Goal: Contribute content: Contribute content

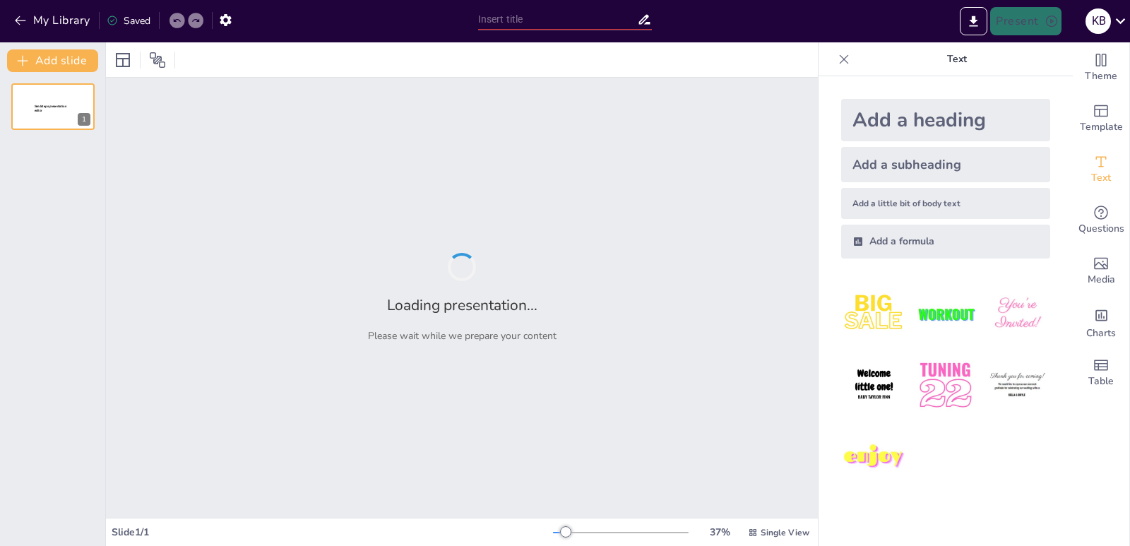
type input "كل ما تحتاج معرفته عن دور المستشار في توجيهك الدراسي"
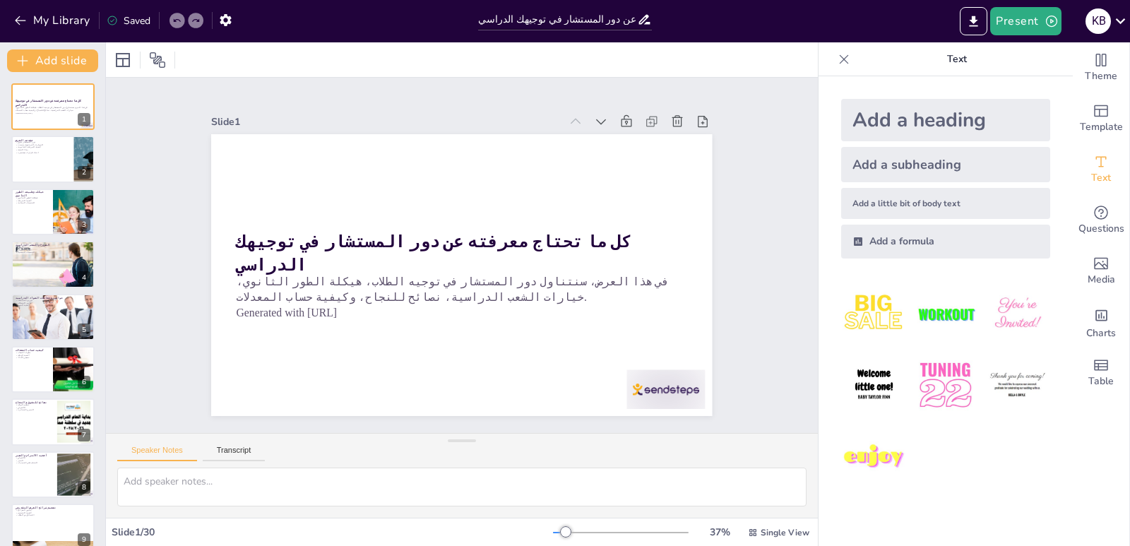
checkbox input "true"
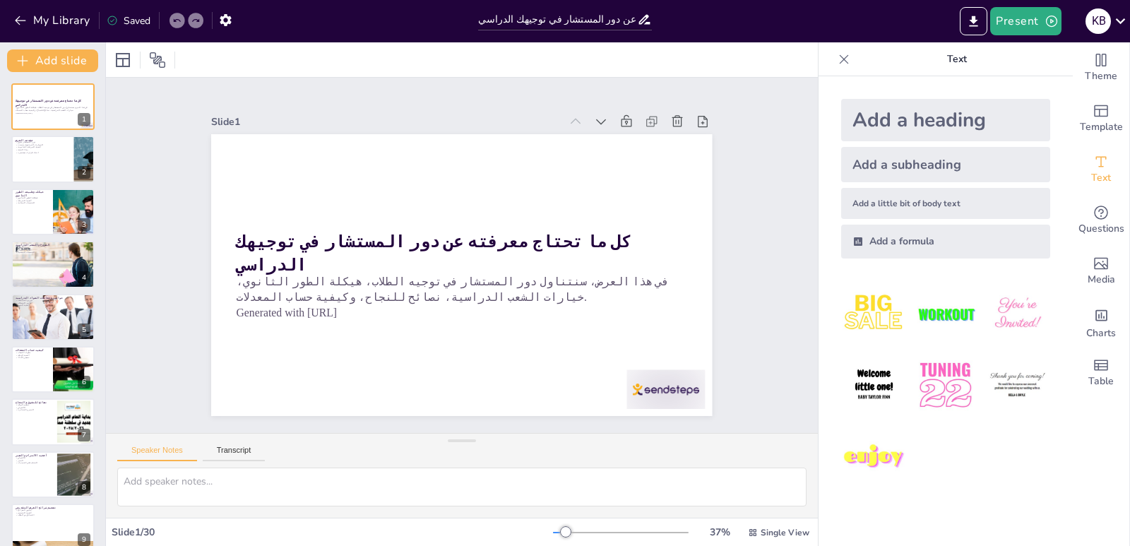
checkbox input "true"
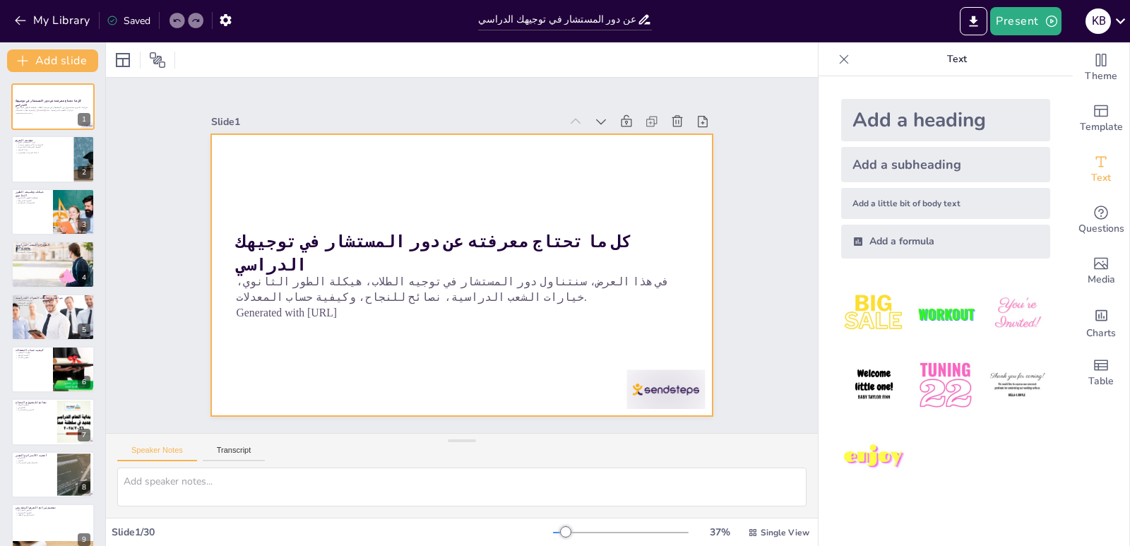
checkbox input "true"
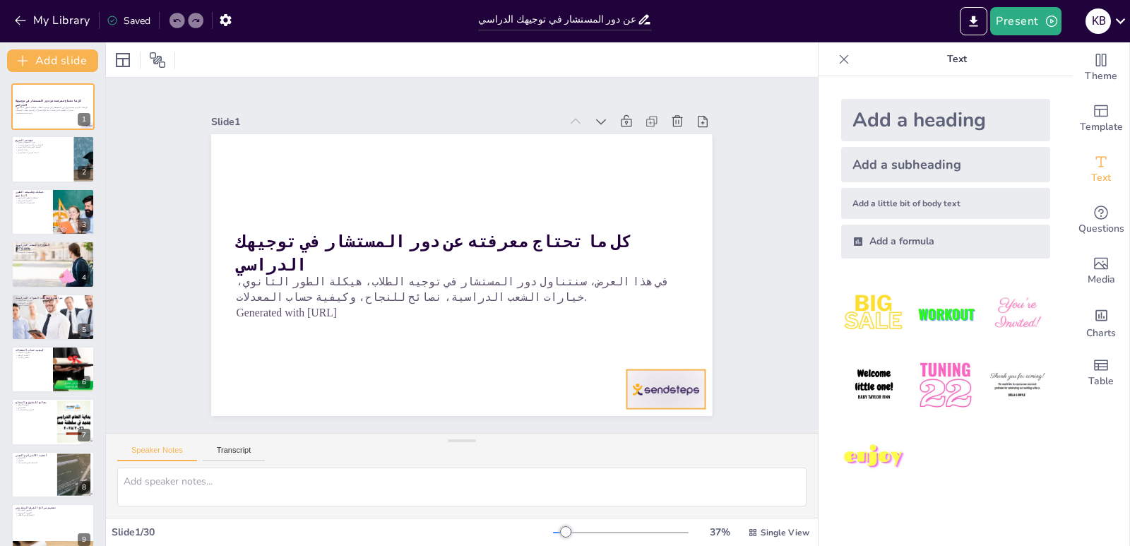
checkbox input "true"
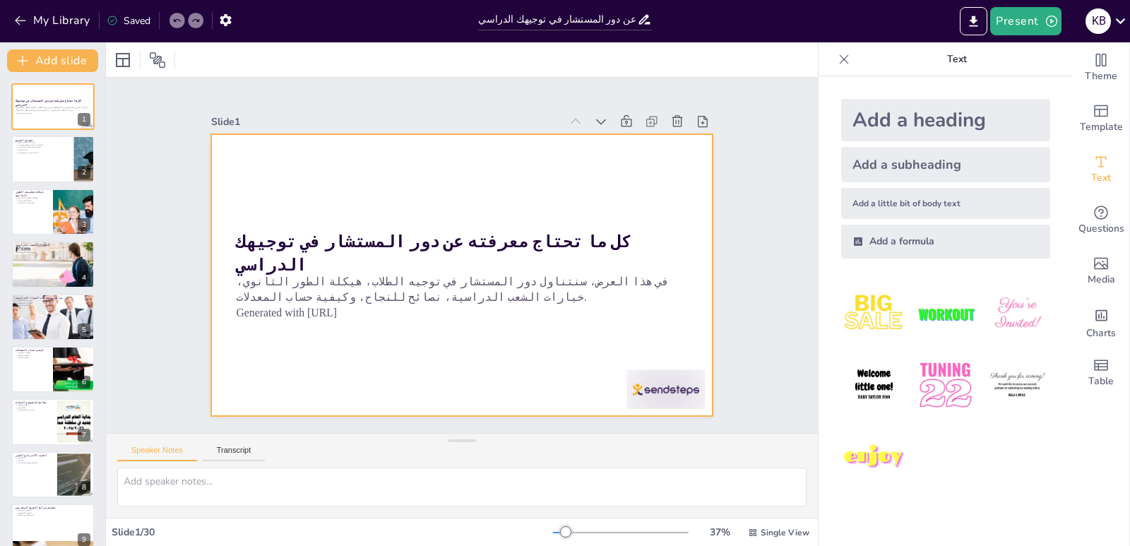
checkbox input "true"
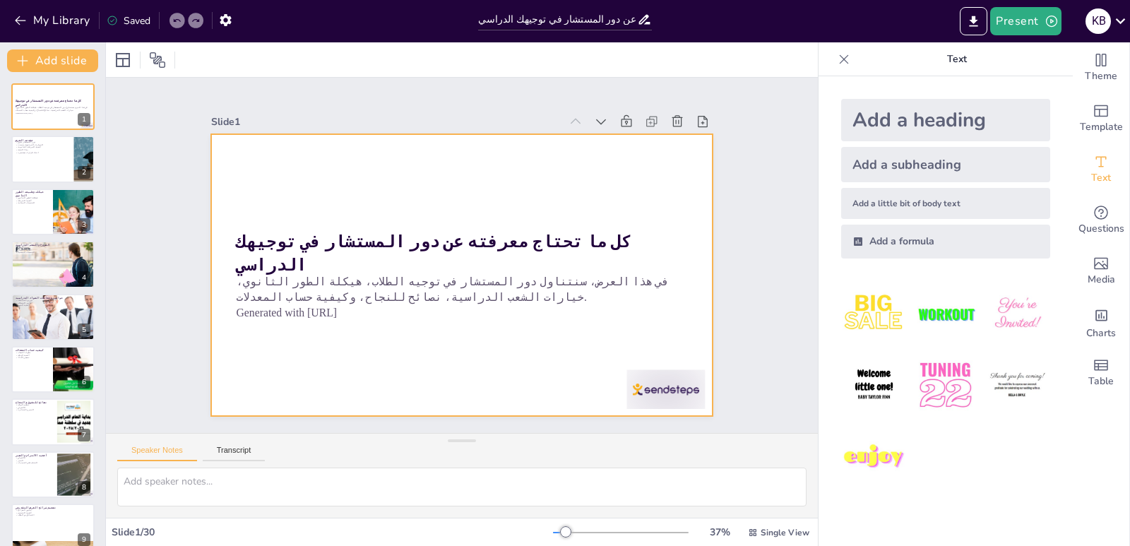
checkbox input "true"
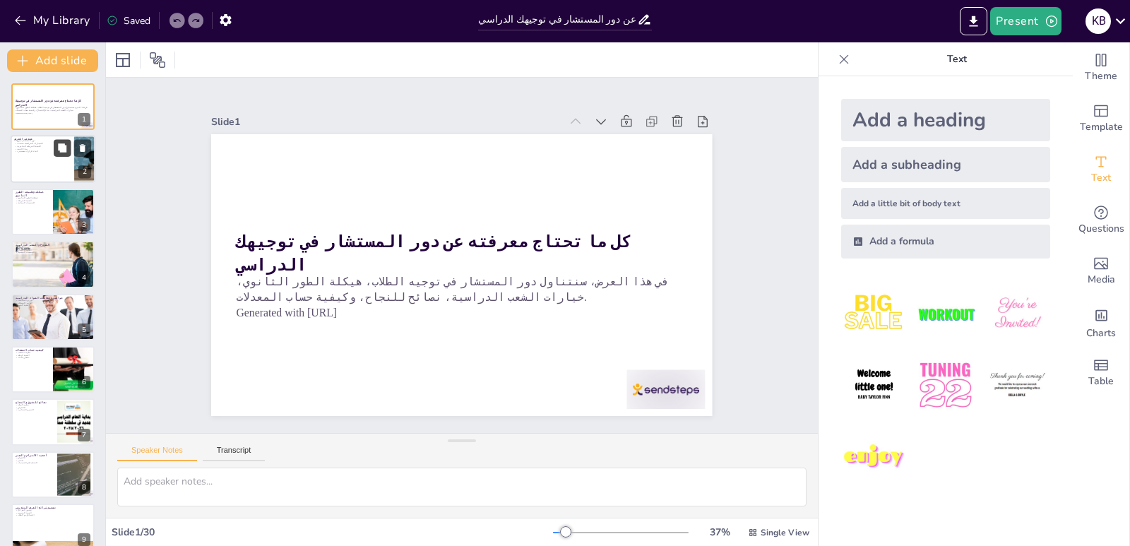
checkbox input "true"
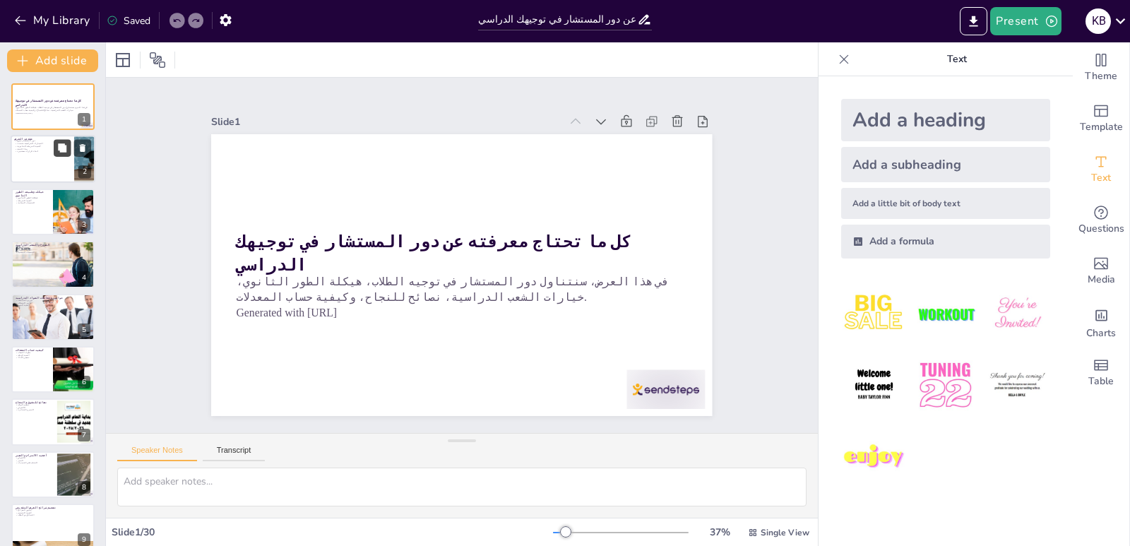
checkbox input "true"
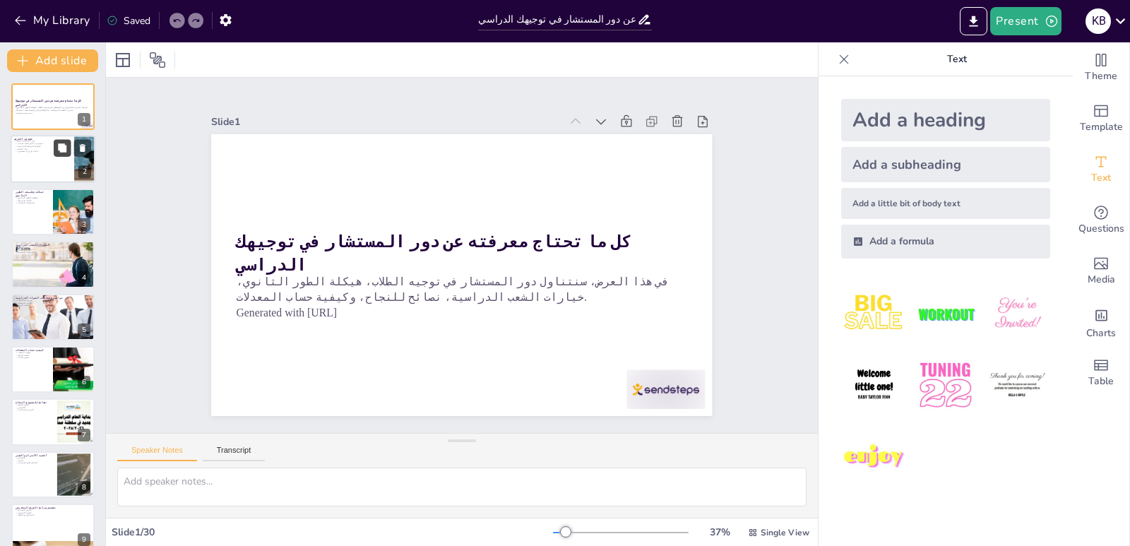
click at [57, 150] on icon at bounding box center [62, 148] width 10 height 10
type textarea "دور المستشار هو توجيه الطلاب نحو الخيارات الصحيحة التي تتناسب مع ميولهم وقدراته…"
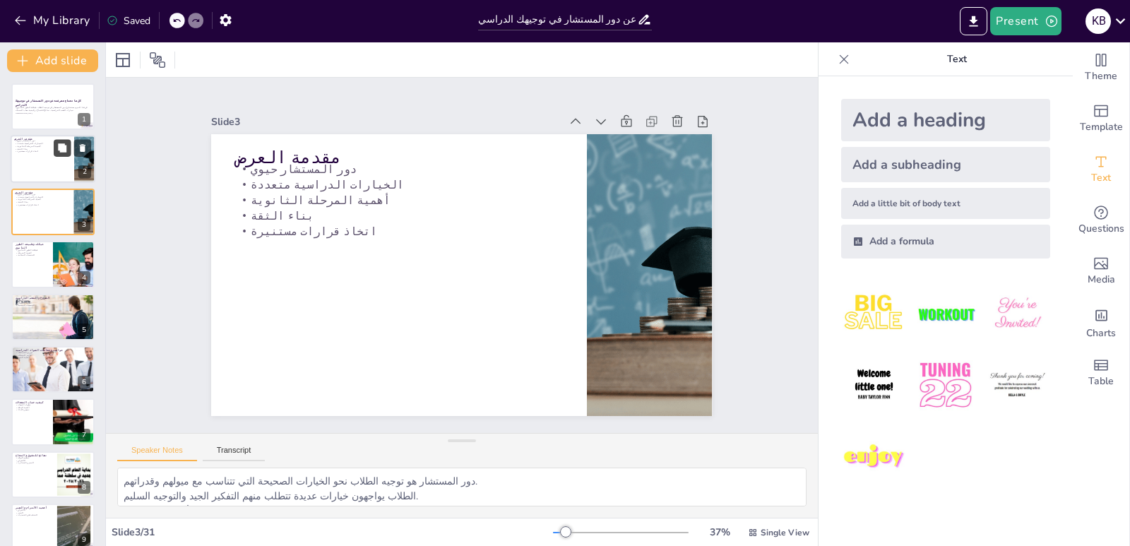
checkbox input "true"
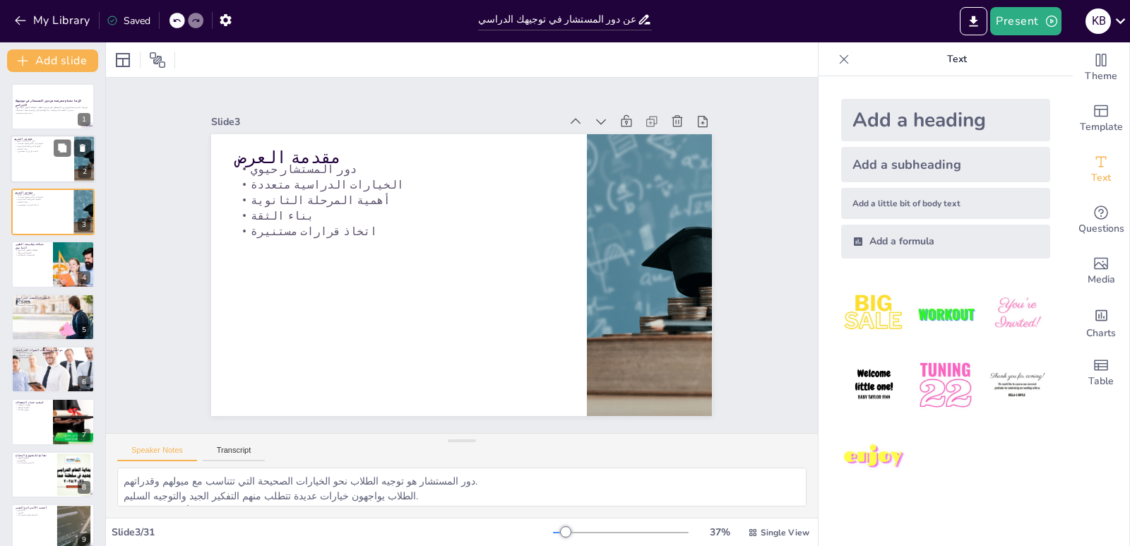
checkbox input "true"
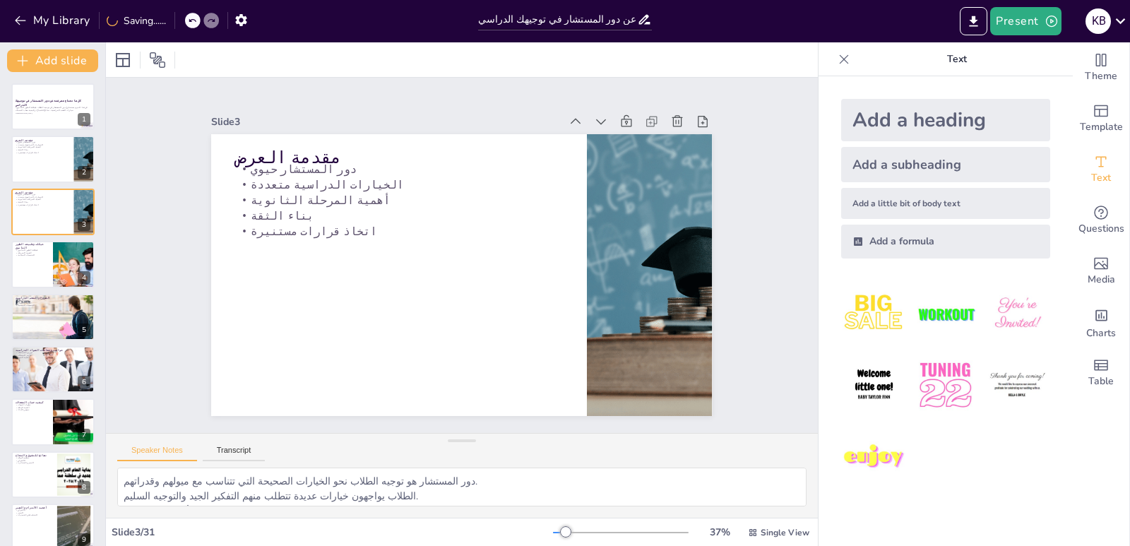
checkbox input "true"
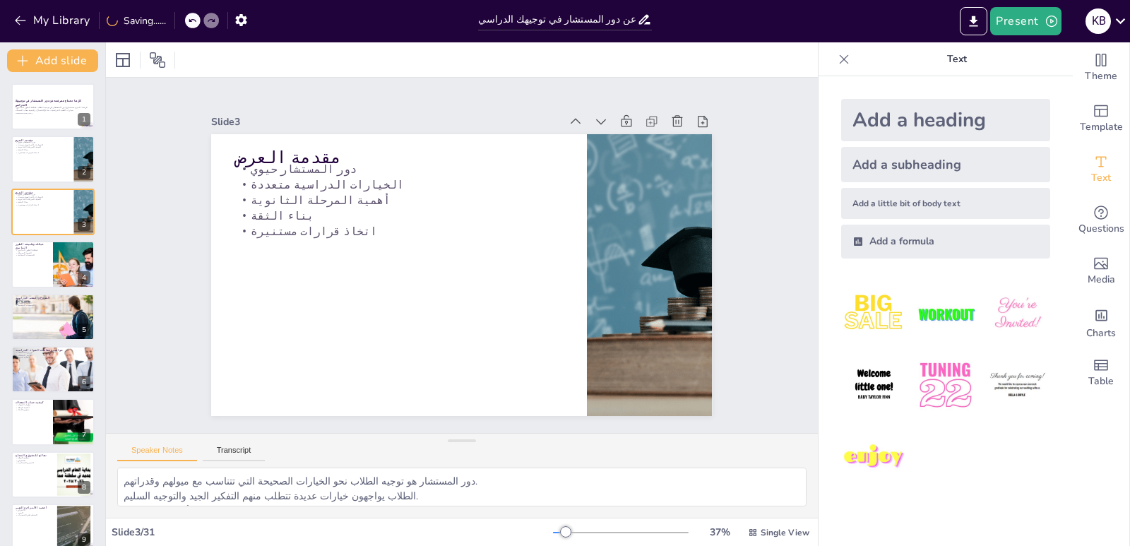
checkbox input "true"
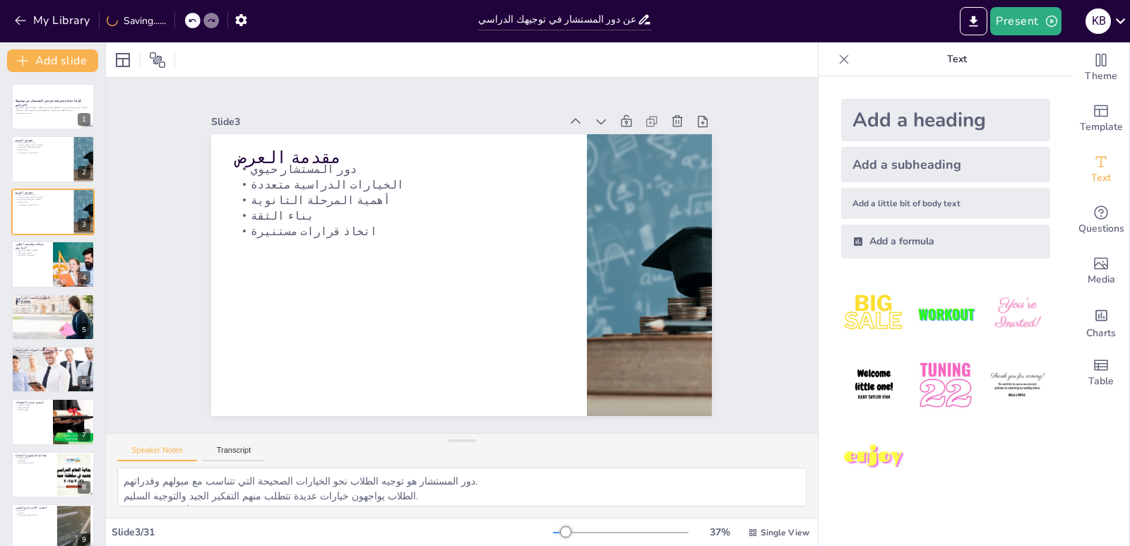
checkbox input "true"
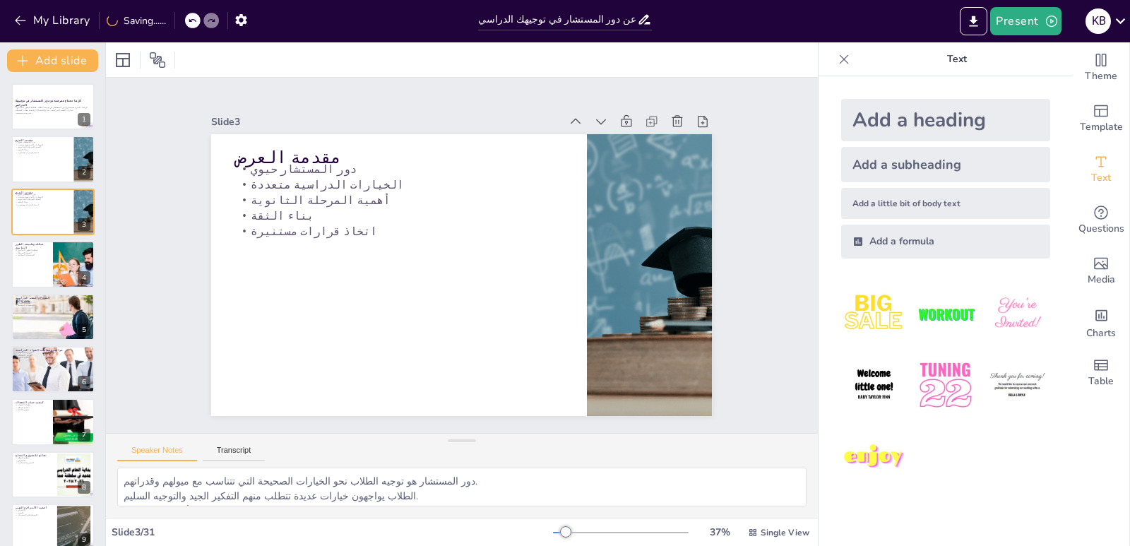
checkbox input "true"
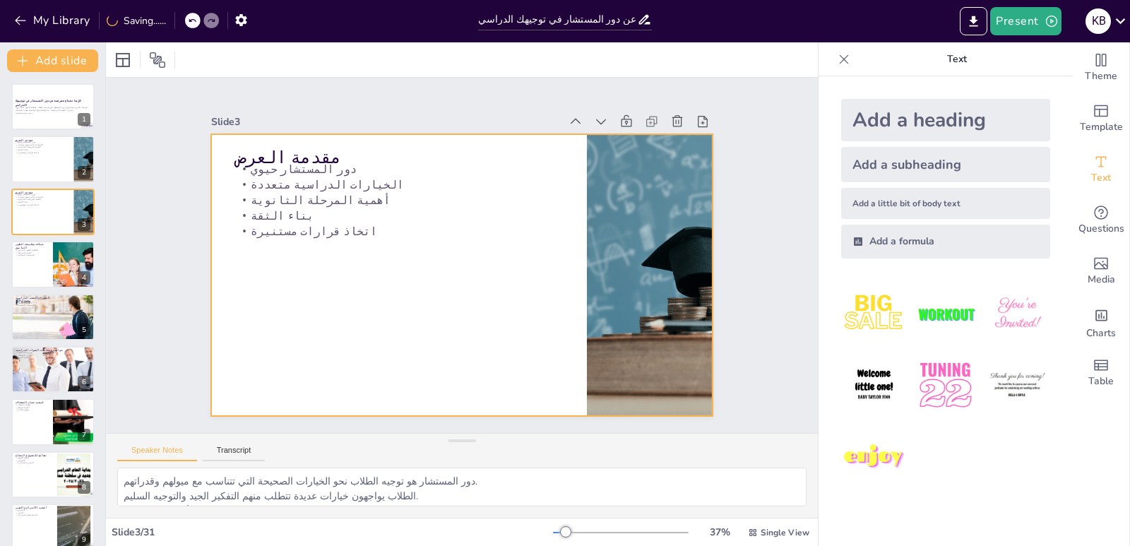
checkbox input "true"
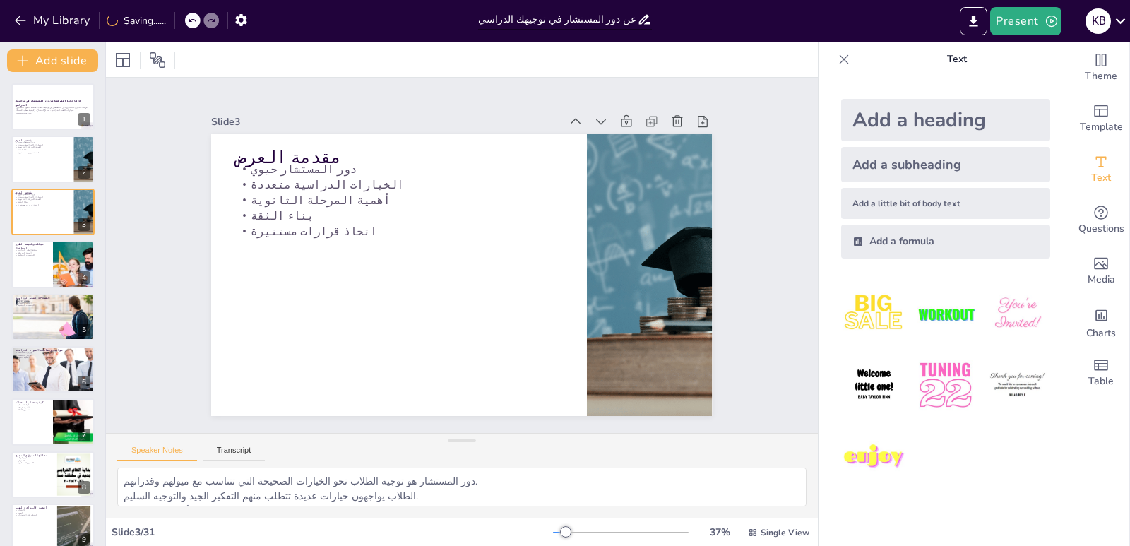
checkbox input "true"
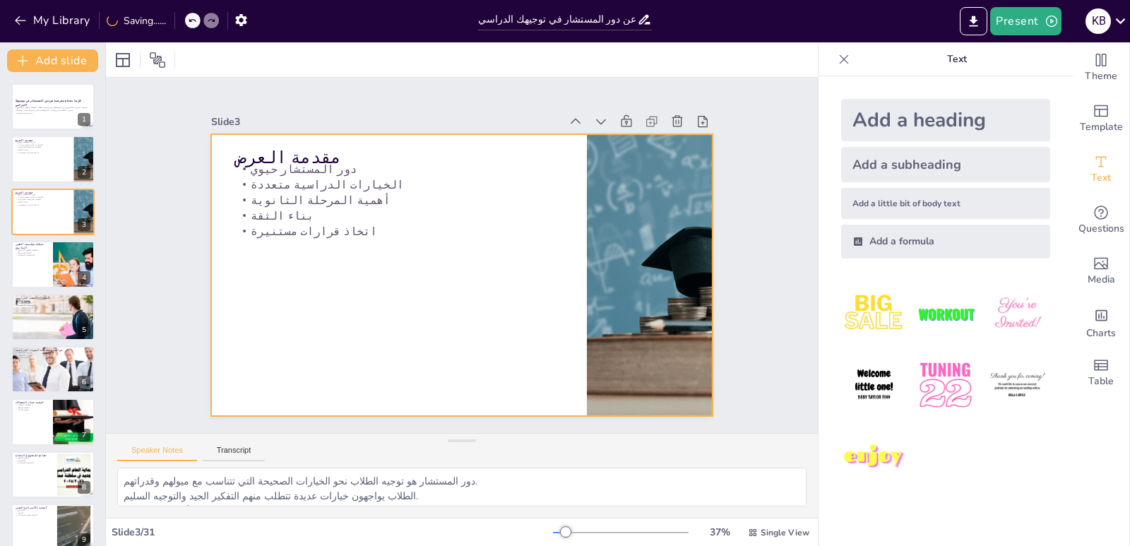
checkbox input "true"
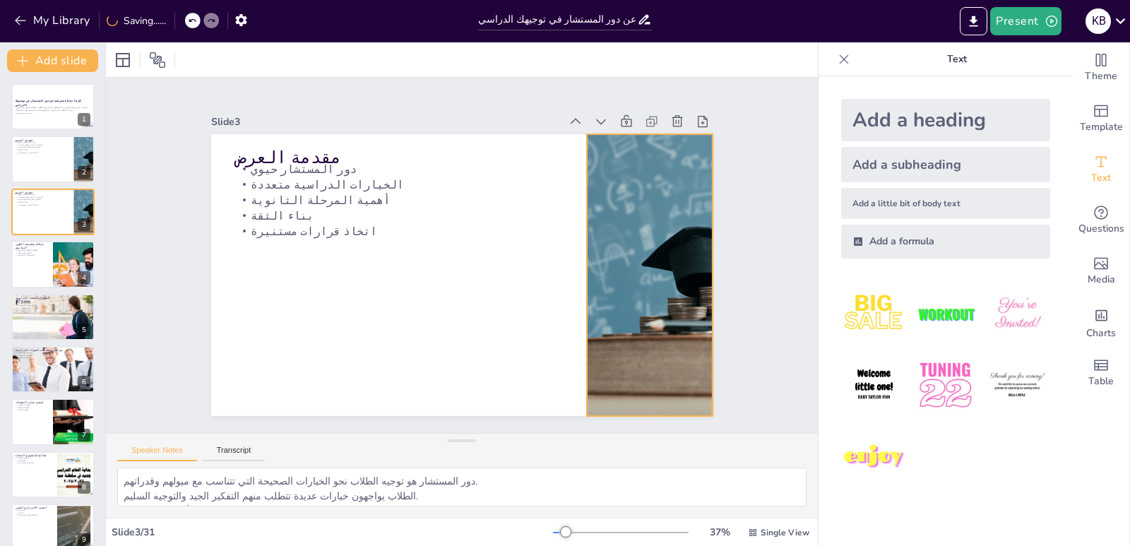
checkbox input "true"
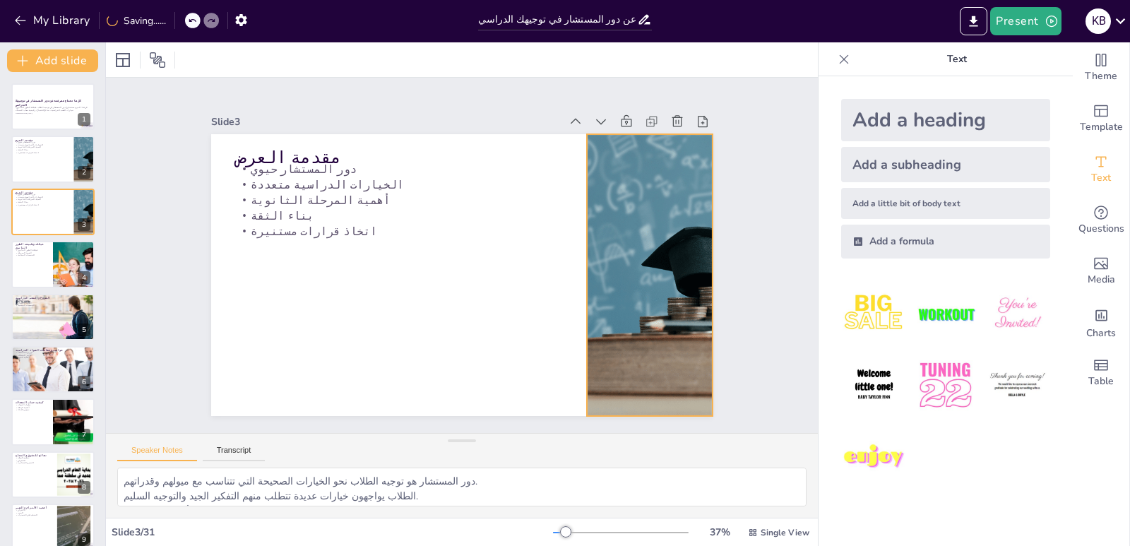
checkbox input "true"
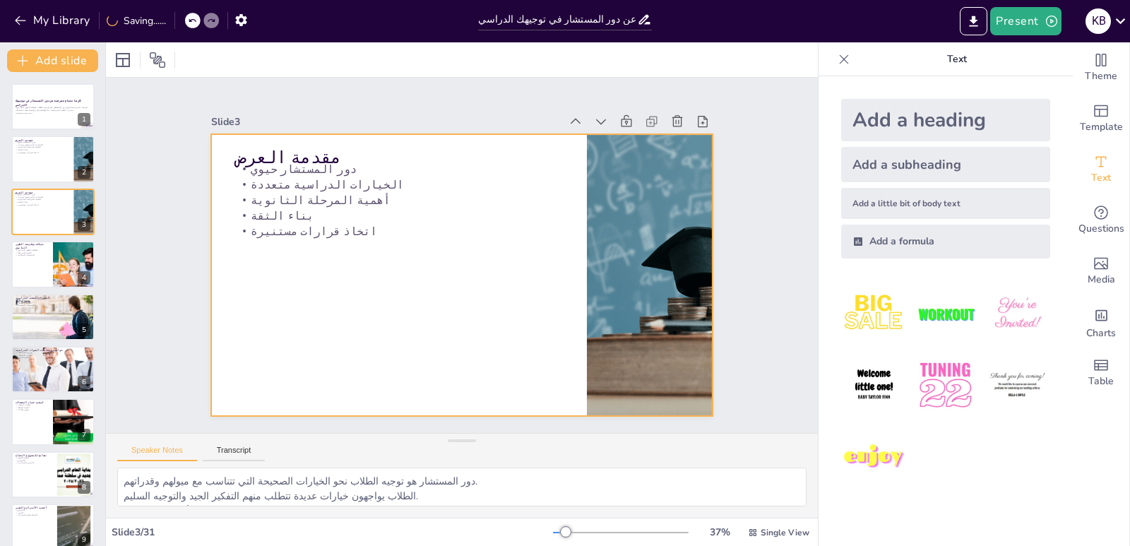
checkbox input "true"
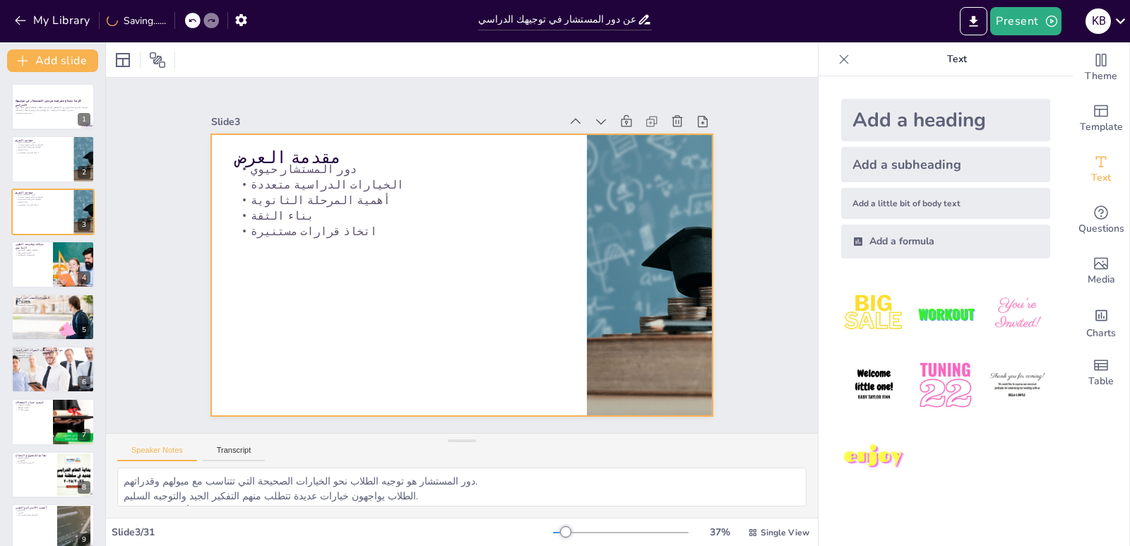
checkbox input "true"
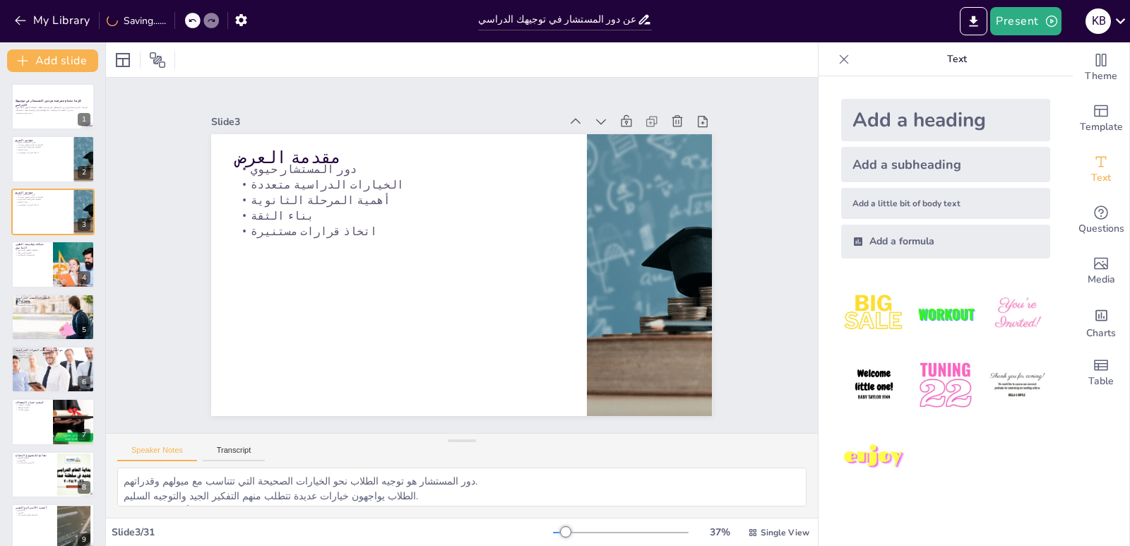
checkbox input "true"
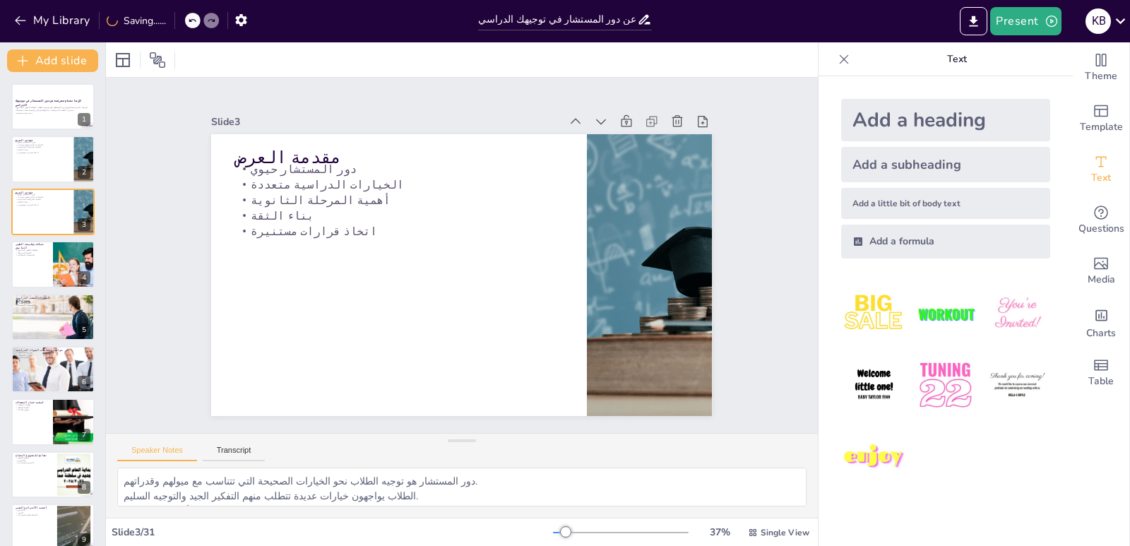
checkbox input "true"
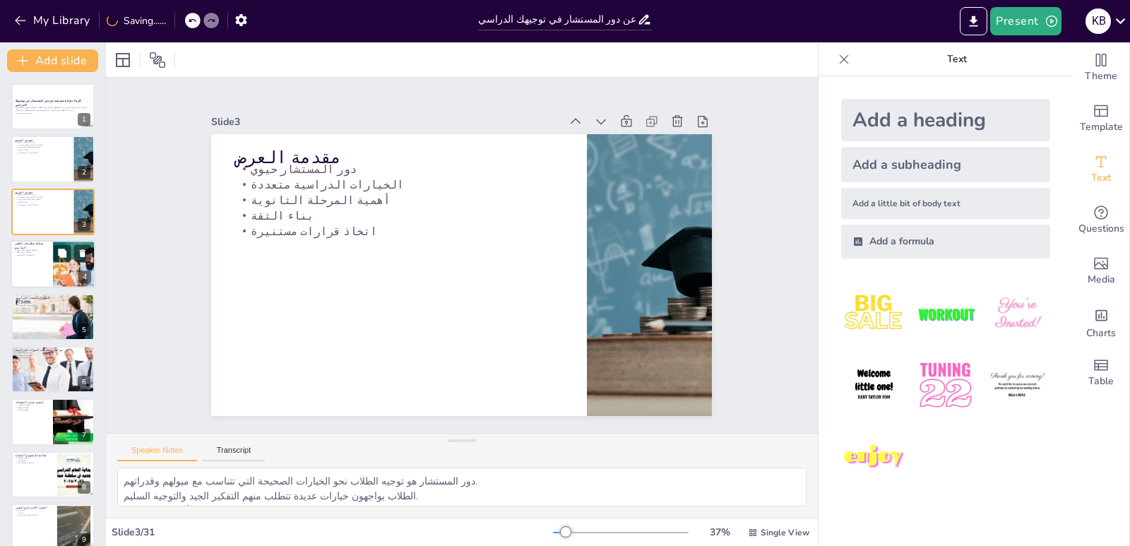
checkbox input "true"
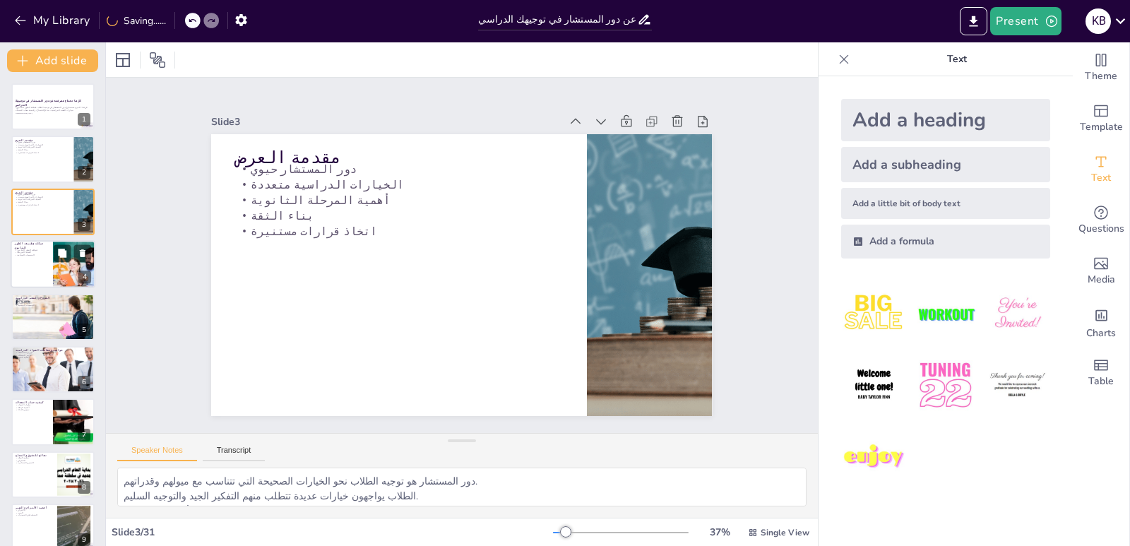
checkbox input "true"
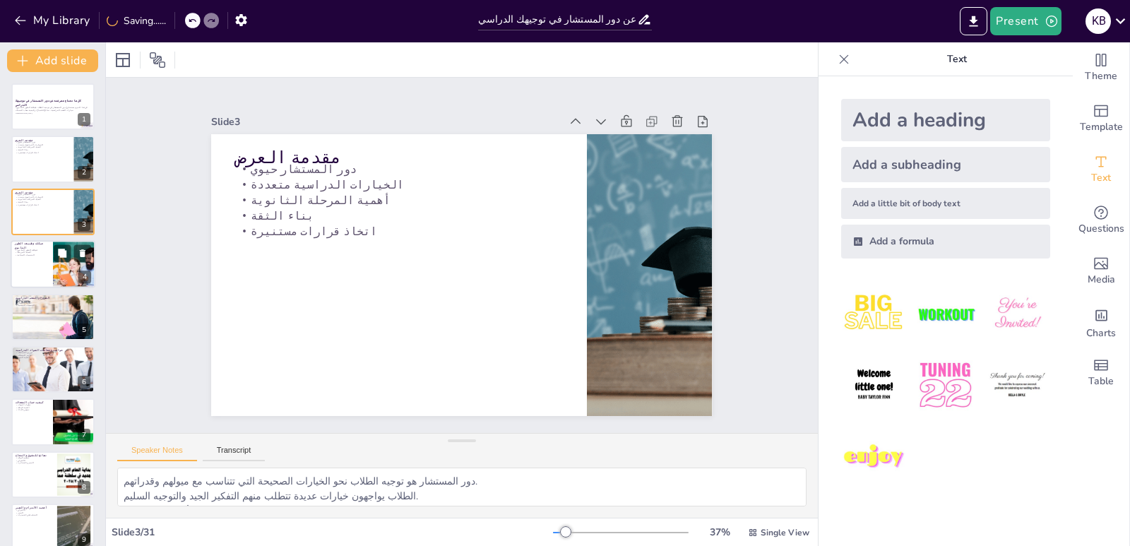
checkbox input "true"
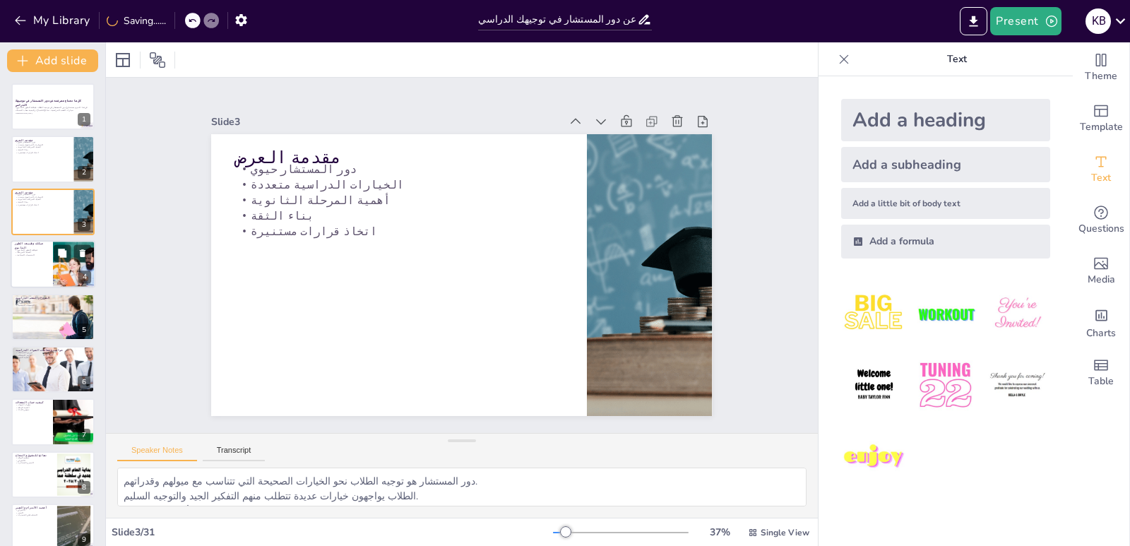
click at [19, 257] on div at bounding box center [53, 264] width 85 height 48
type textarea "هيكلة الطور الثانوي تعتبر أساسًا لفهم الخيارات المتاحة للطلاب. هذه المرحلة تحدد…"
checkbox input "true"
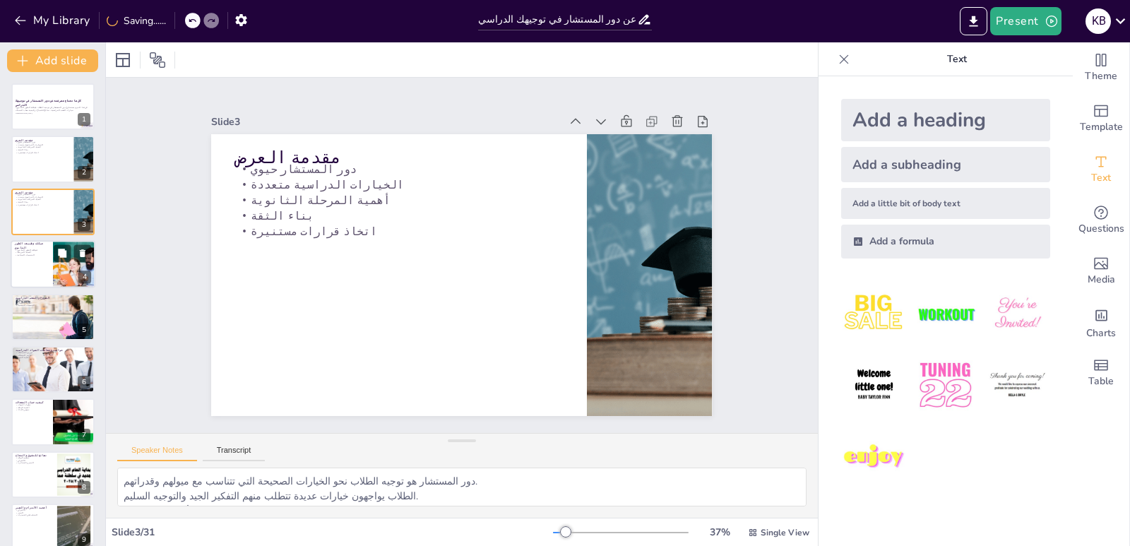
checkbox input "true"
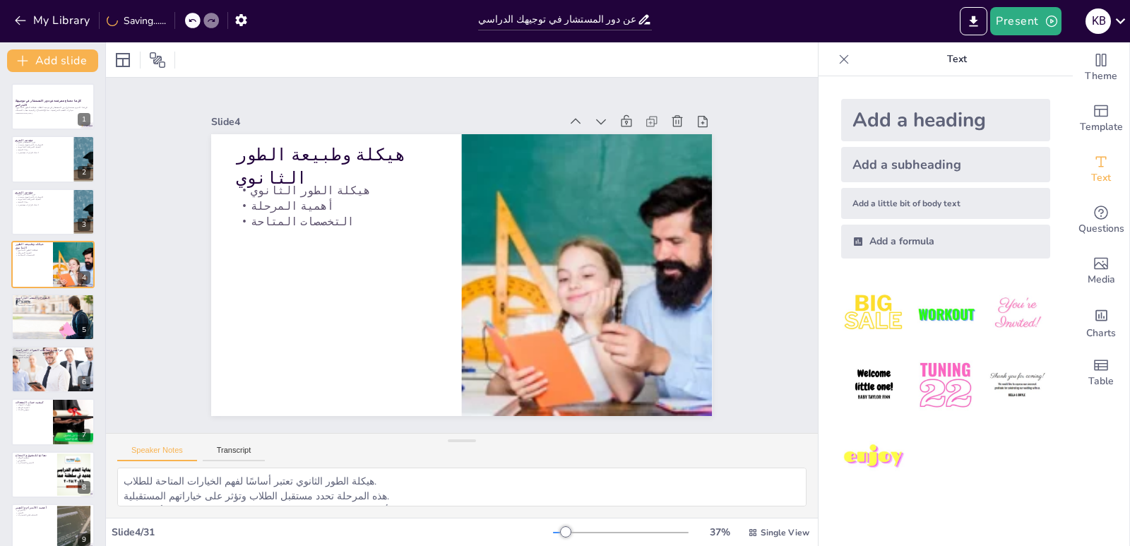
checkbox input "true"
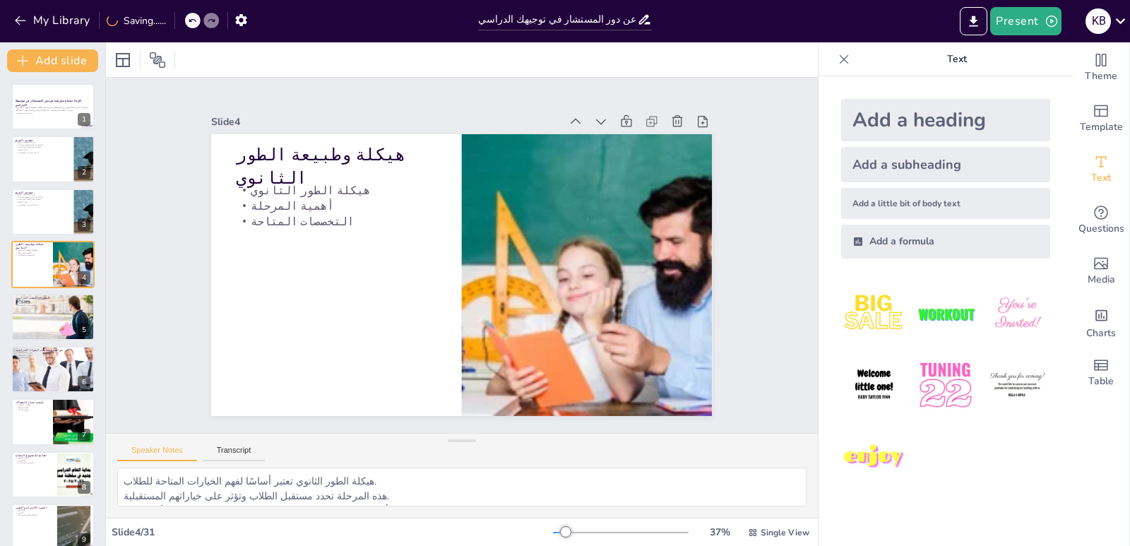
checkbox input "true"
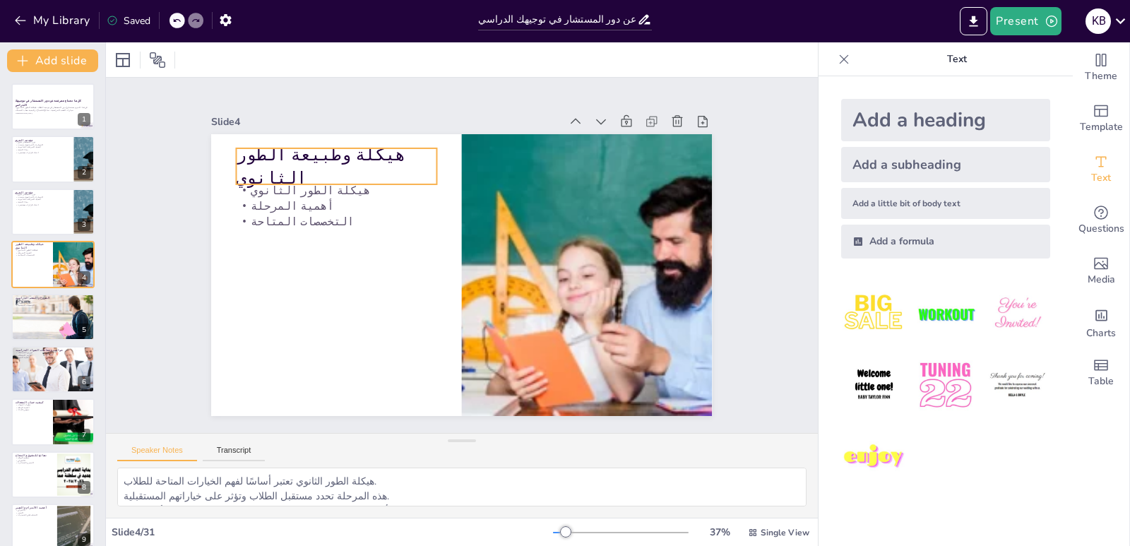
checkbox input "true"
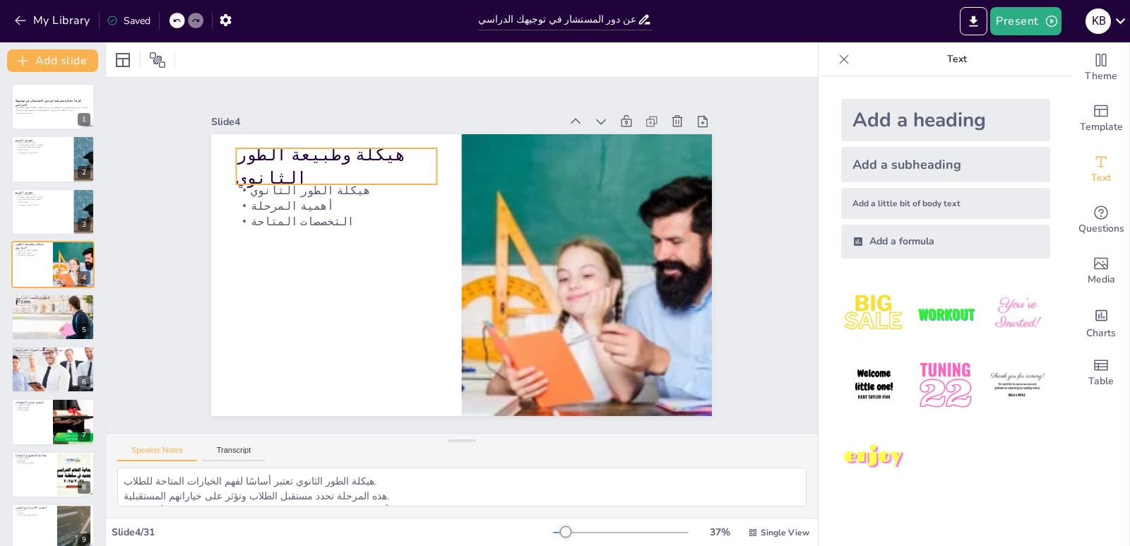
checkbox input "true"
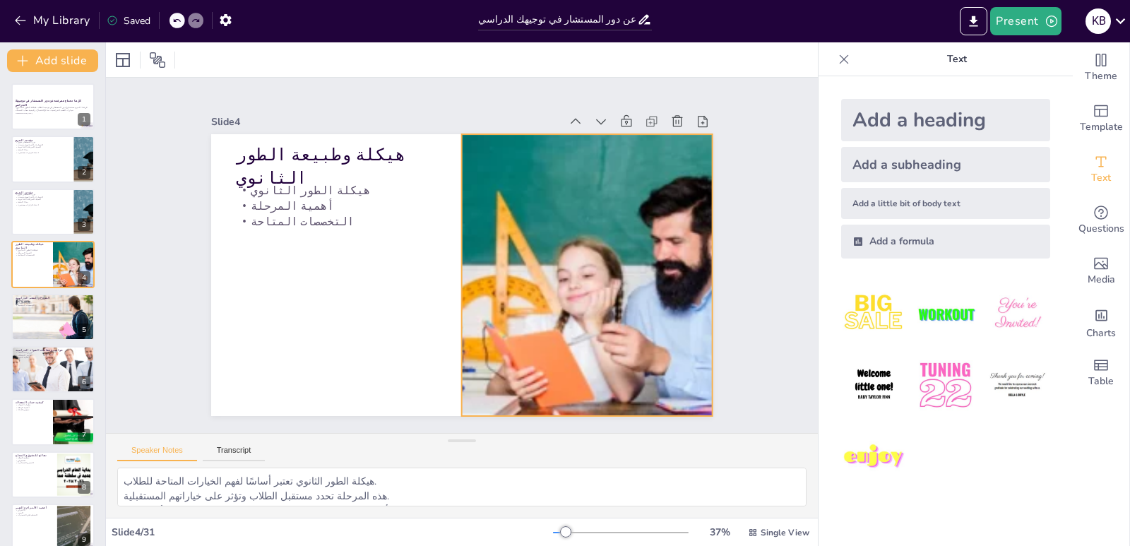
checkbox input "true"
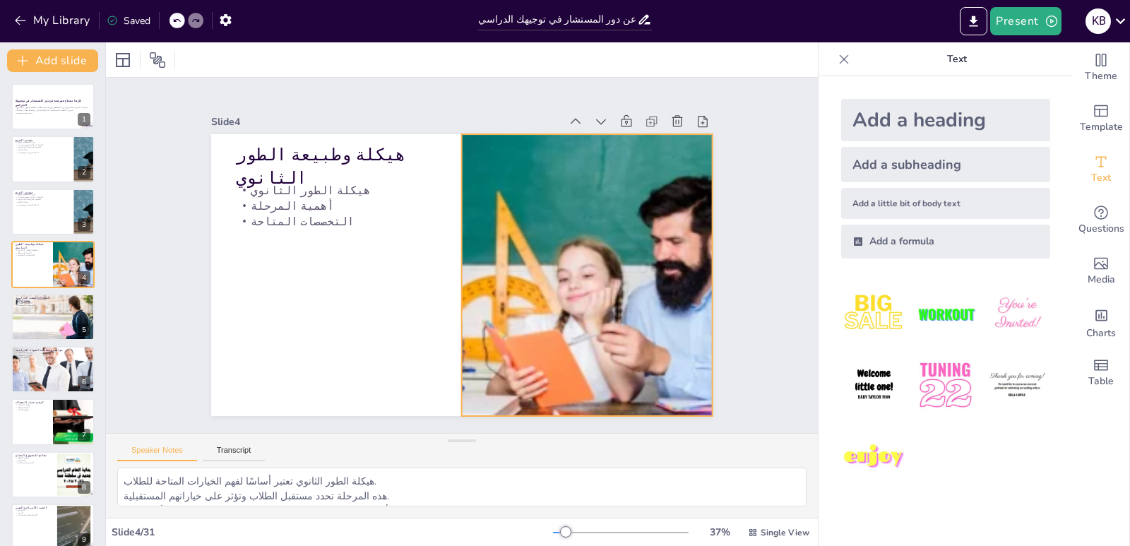
checkbox input "true"
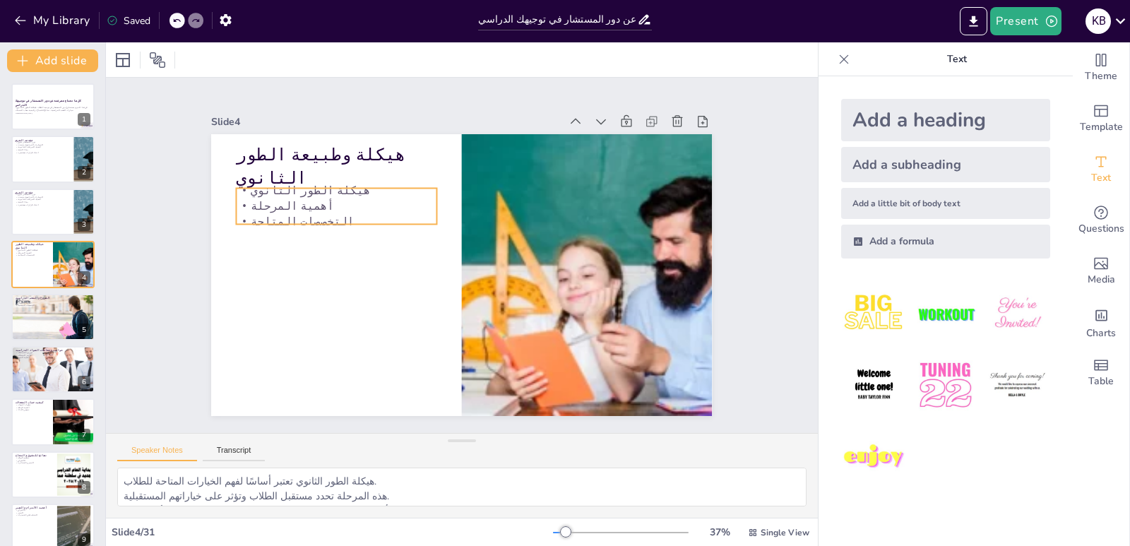
checkbox input "true"
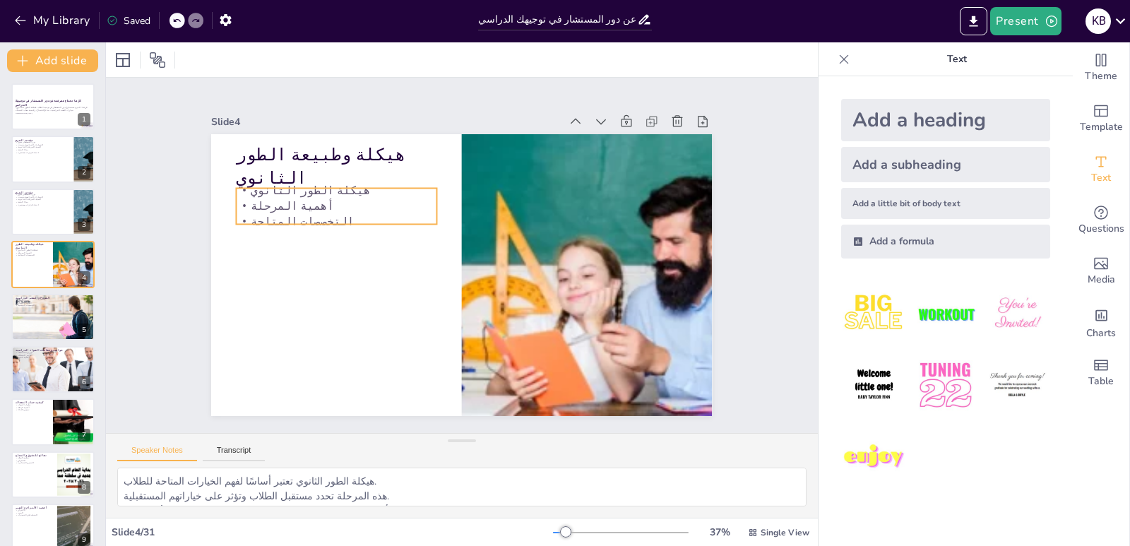
checkbox input "true"
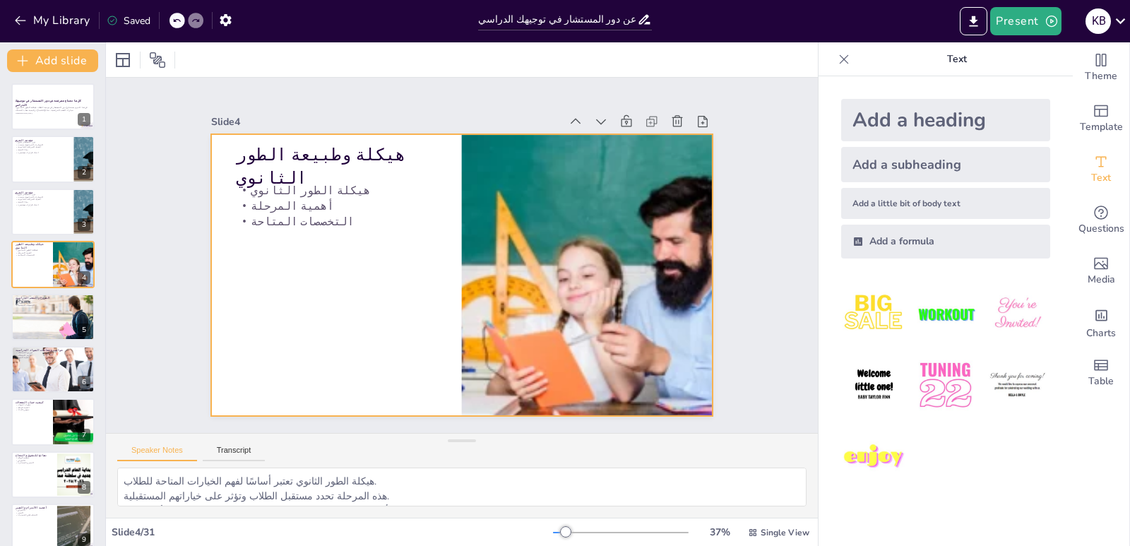
checkbox input "true"
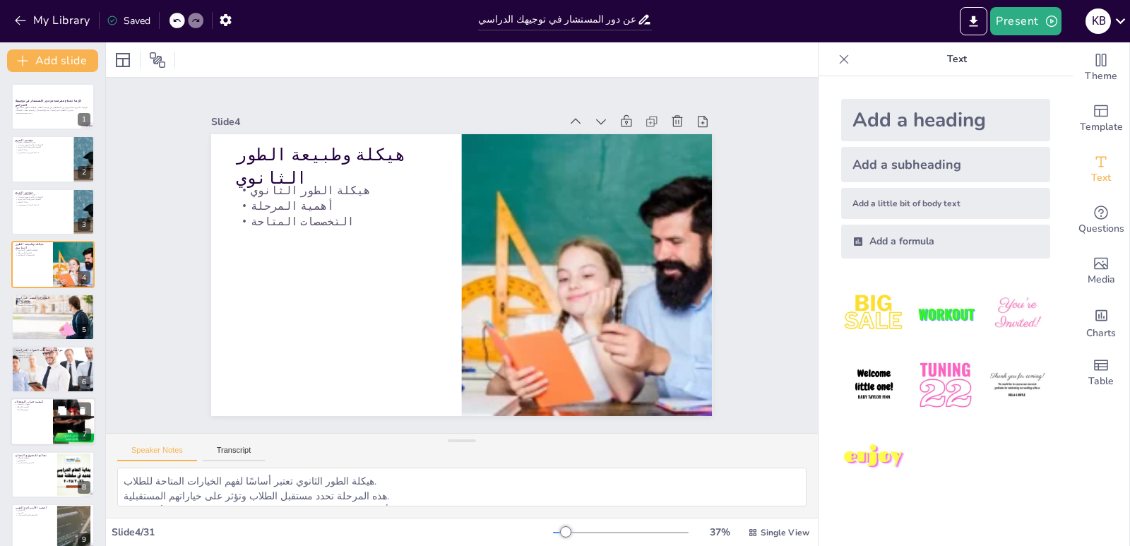
checkbox input "true"
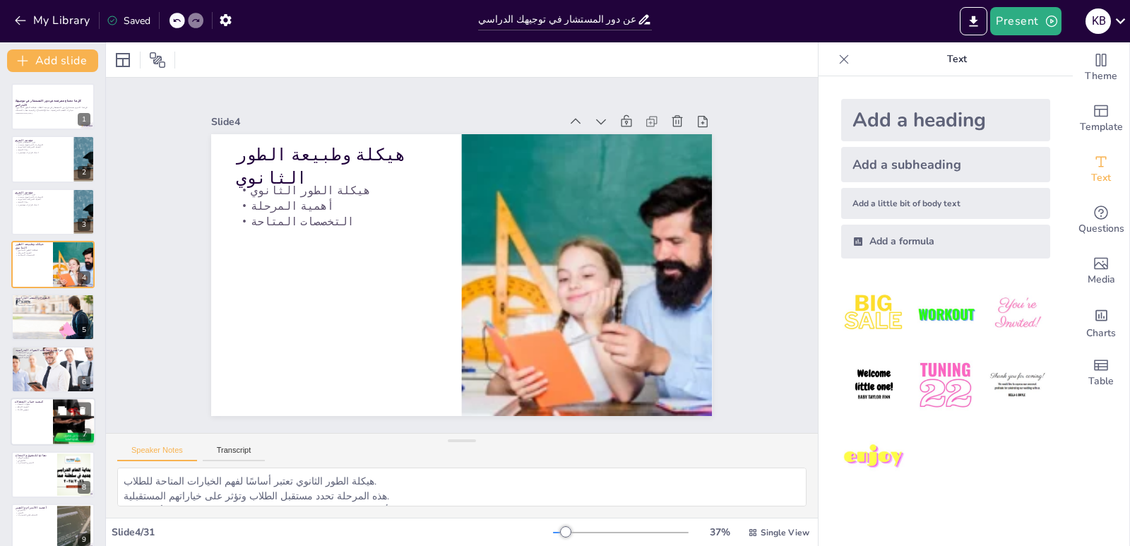
click at [56, 434] on div at bounding box center [74, 422] width 85 height 48
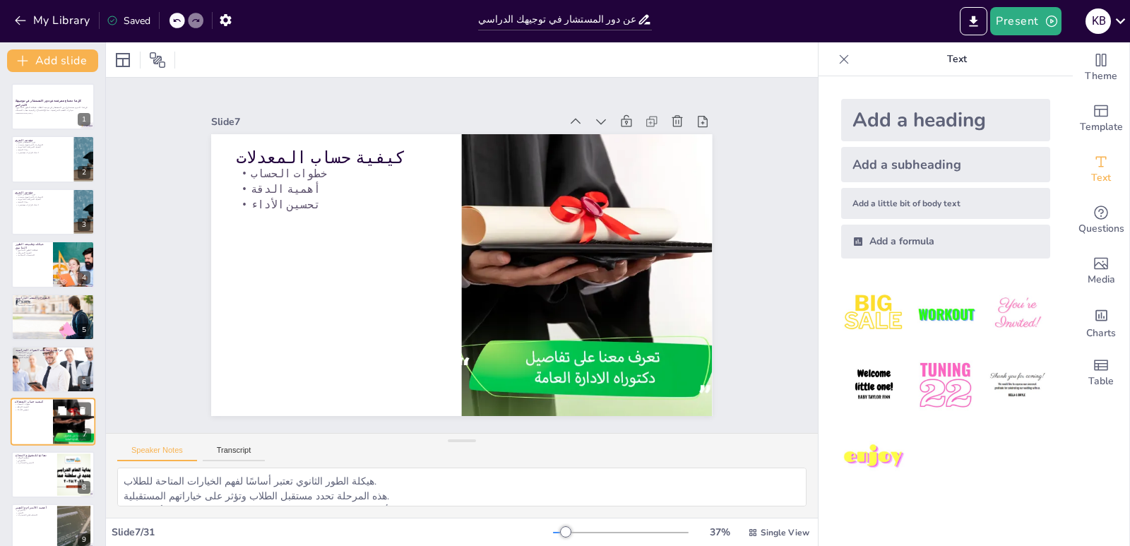
type textarea "فهم خطوات حساب المعدلات يساعد الطلاب في تحقيق نتائج أفضل. الدقة في الحساب تؤثر …"
checkbox input "true"
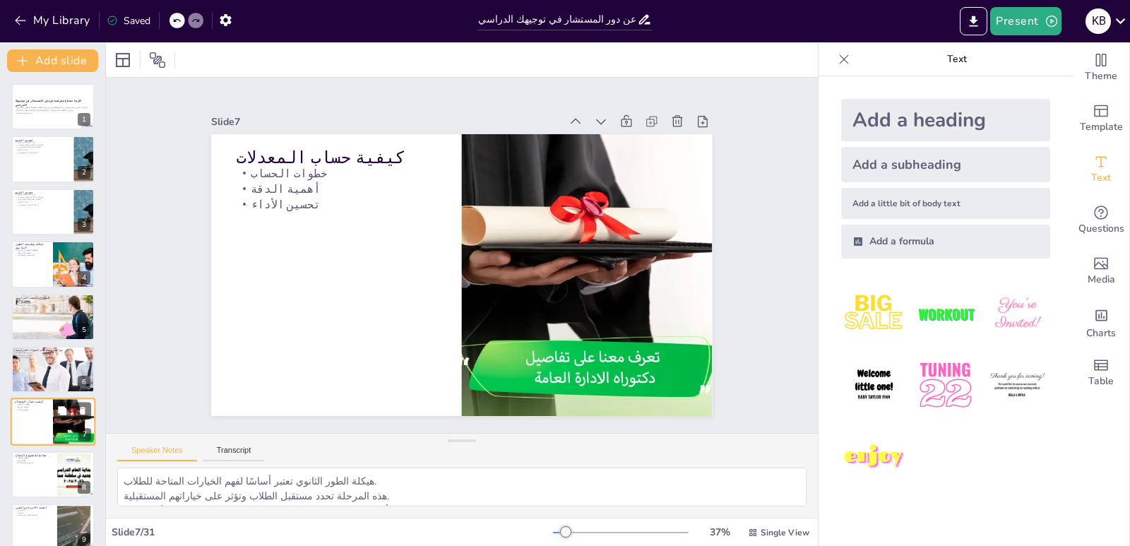
checkbox input "true"
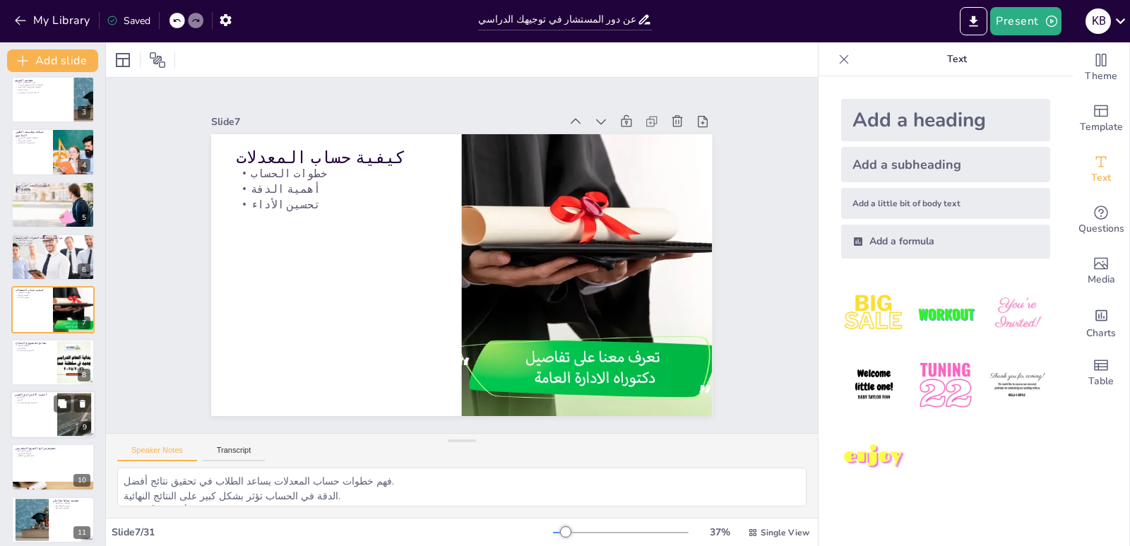
checkbox input "true"
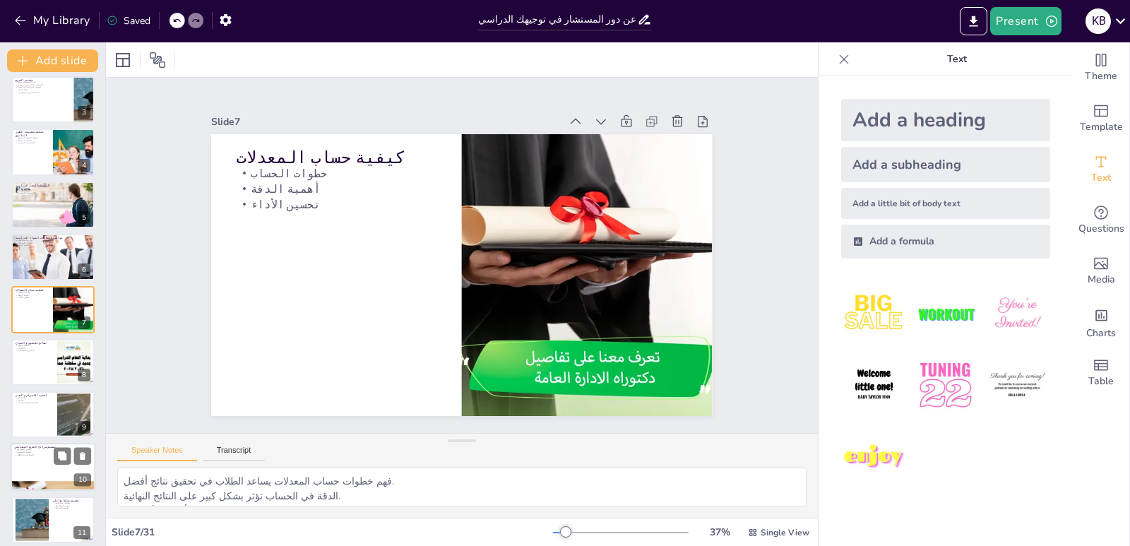
checkbox input "true"
click at [37, 517] on div at bounding box center [31, 519] width 61 height 43
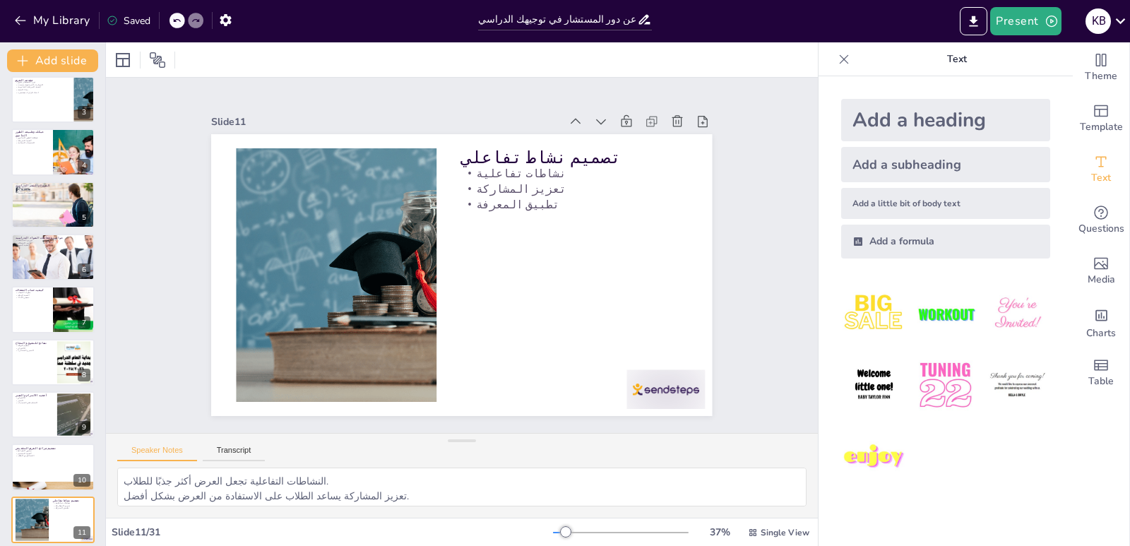
scroll to position [323, 0]
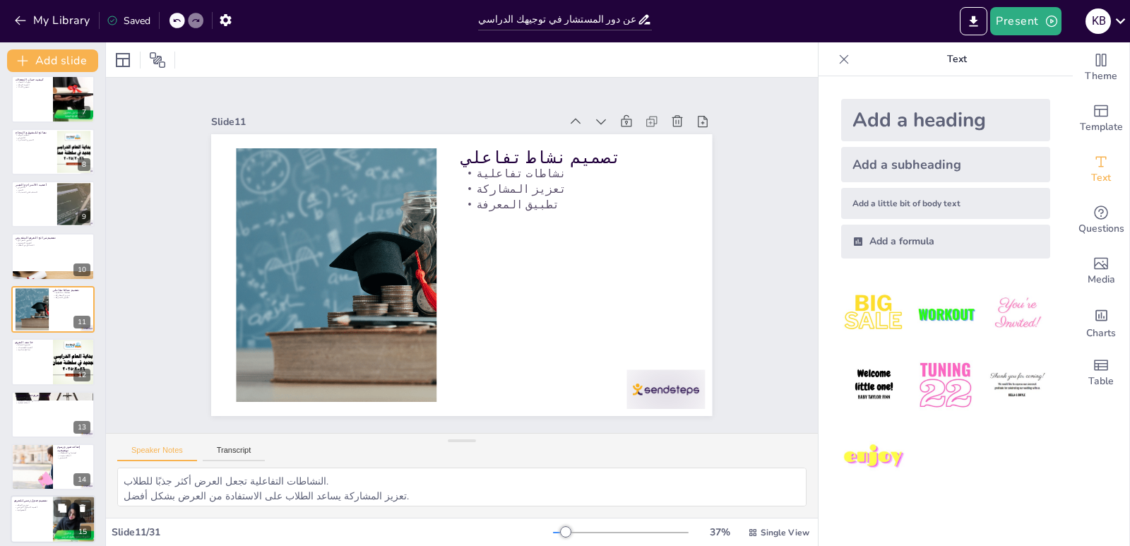
click at [33, 520] on div at bounding box center [53, 520] width 85 height 48
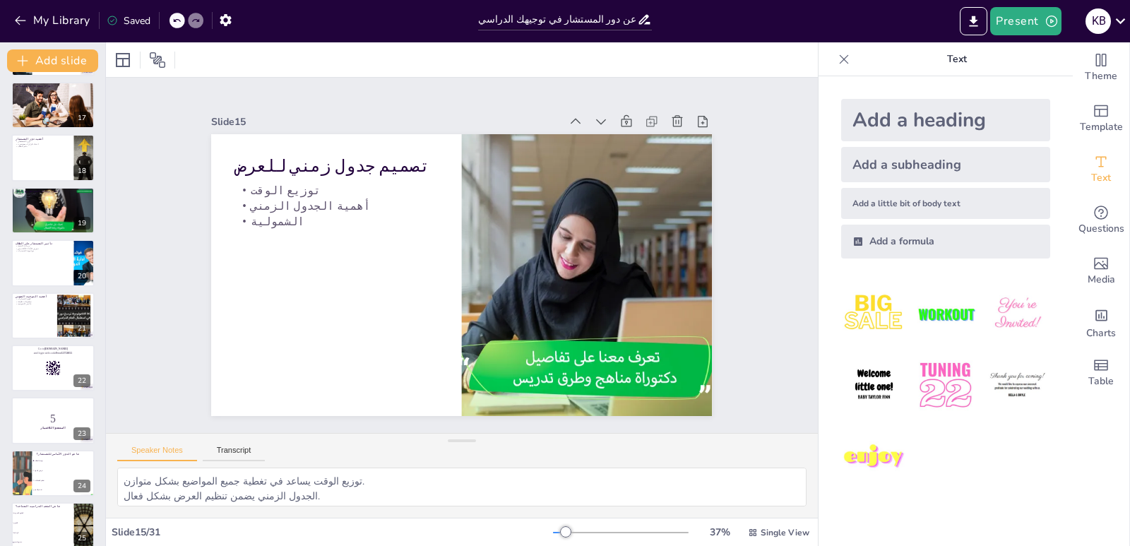
scroll to position [1172, 0]
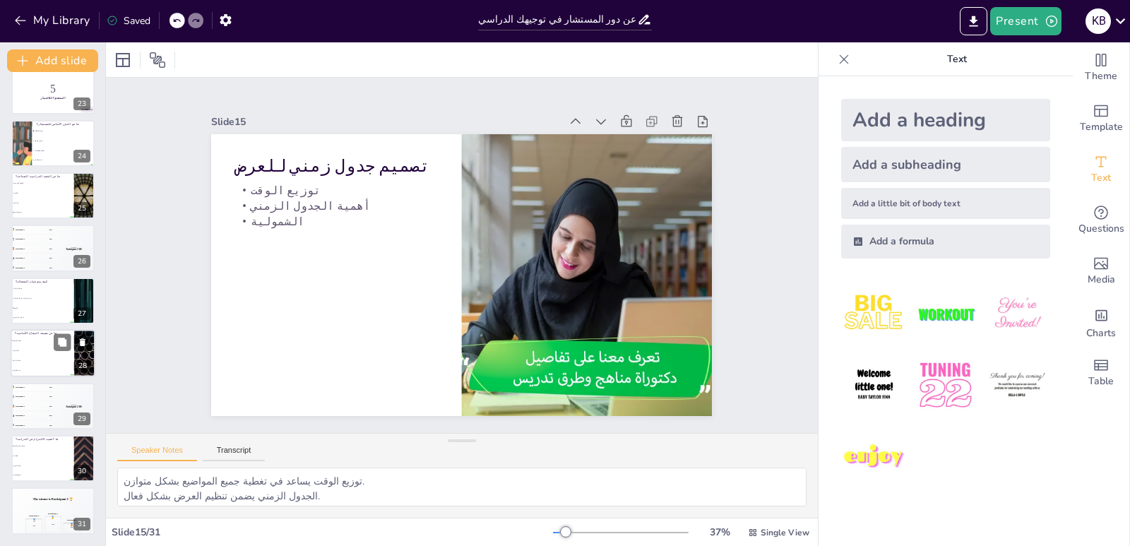
click at [48, 350] on span "الاسترخاء" at bounding box center [43, 351] width 61 height 2
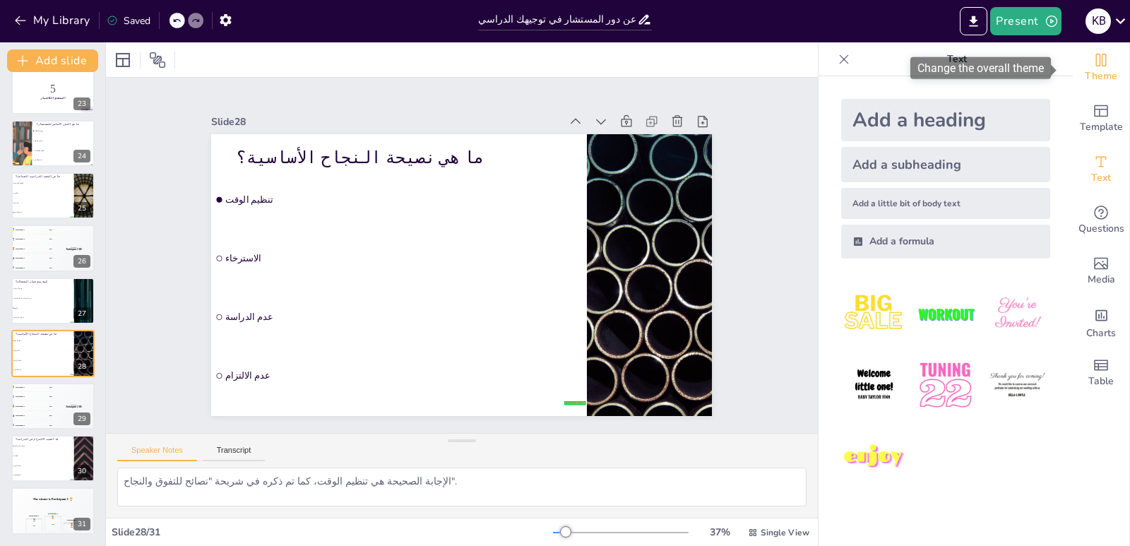
click at [1101, 78] on span "Theme" at bounding box center [1101, 77] width 32 height 16
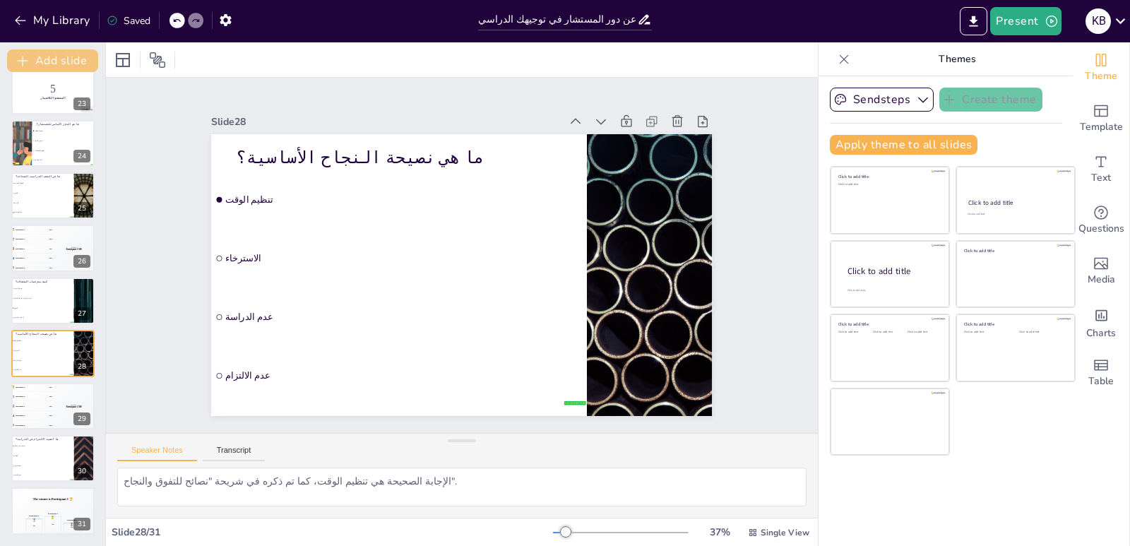
click at [71, 61] on button "Add slide" at bounding box center [52, 60] width 91 height 23
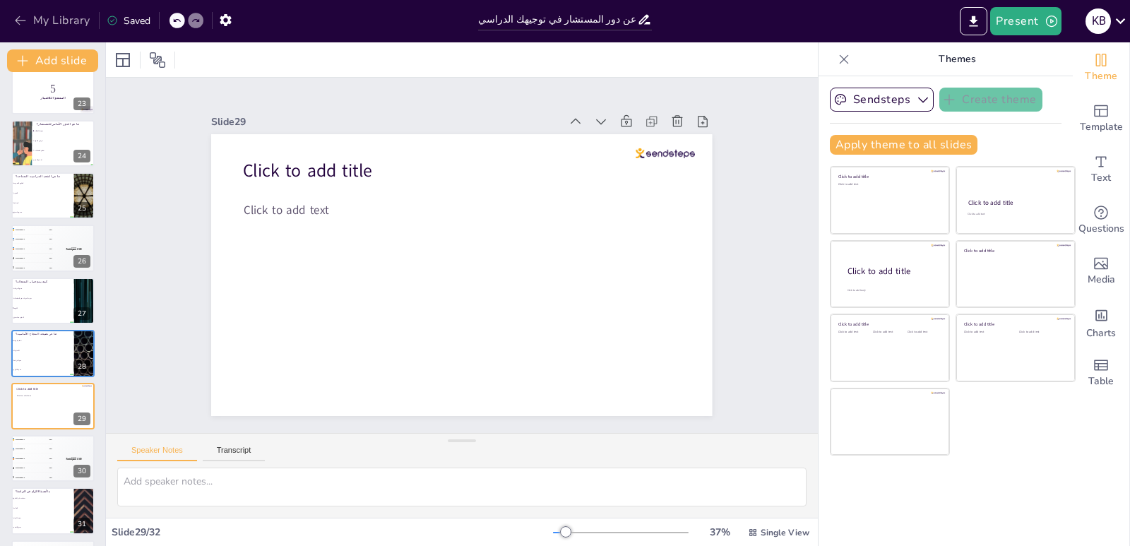
click at [73, 22] on button "My Library" at bounding box center [53, 20] width 85 height 23
